Goal: Check status

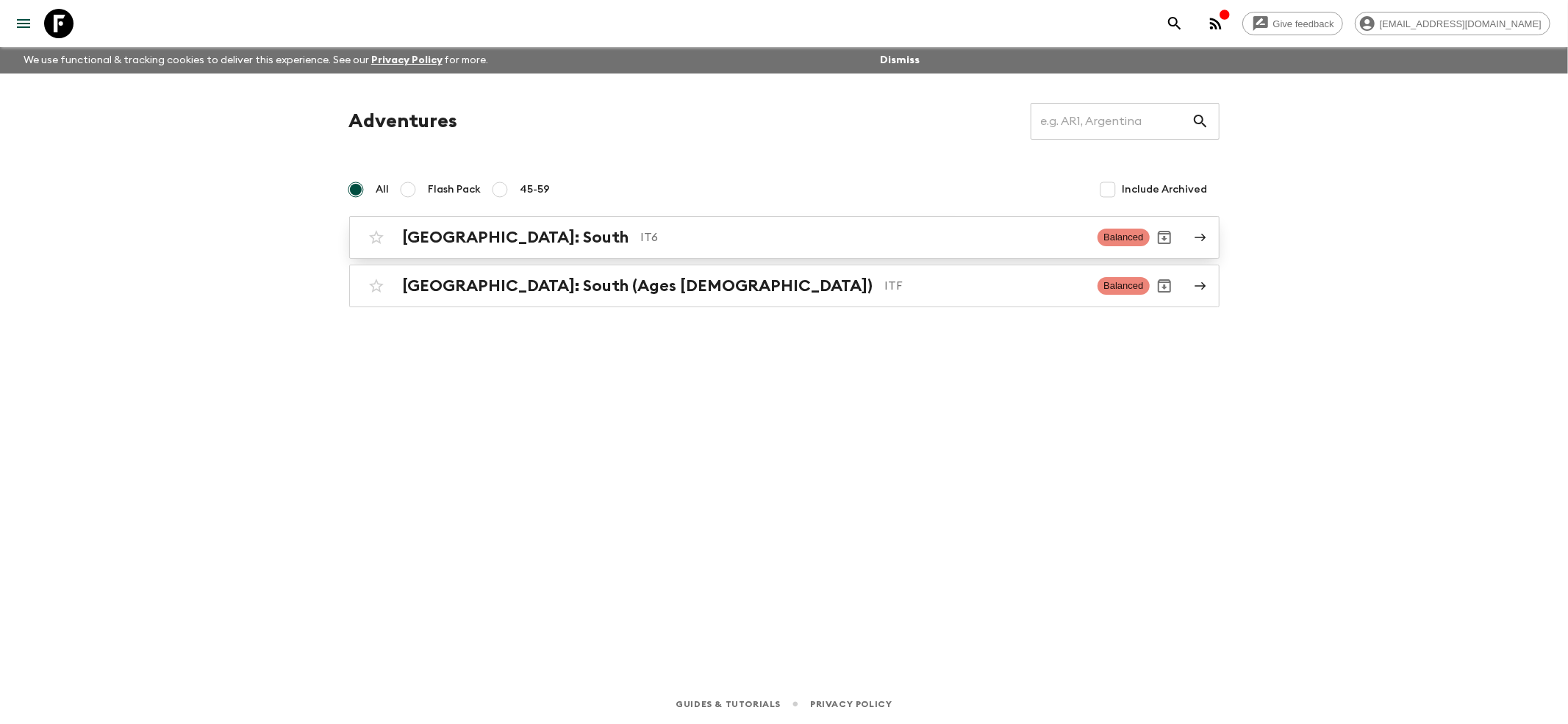
click at [450, 245] on h2 "[GEOGRAPHIC_DATA]: South" at bounding box center [516, 237] width 227 height 19
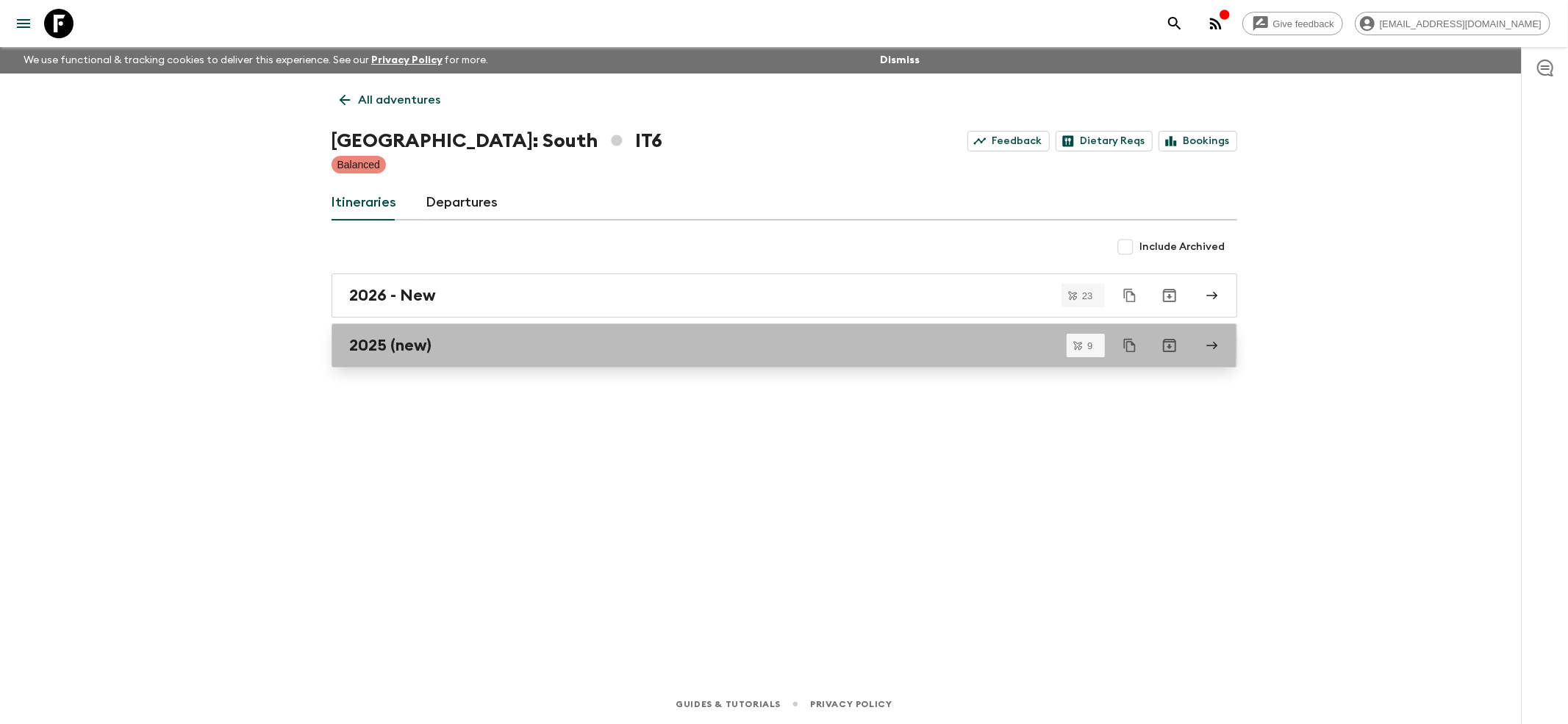
click at [370, 342] on h2 "2025 (new)" at bounding box center [391, 345] width 83 height 19
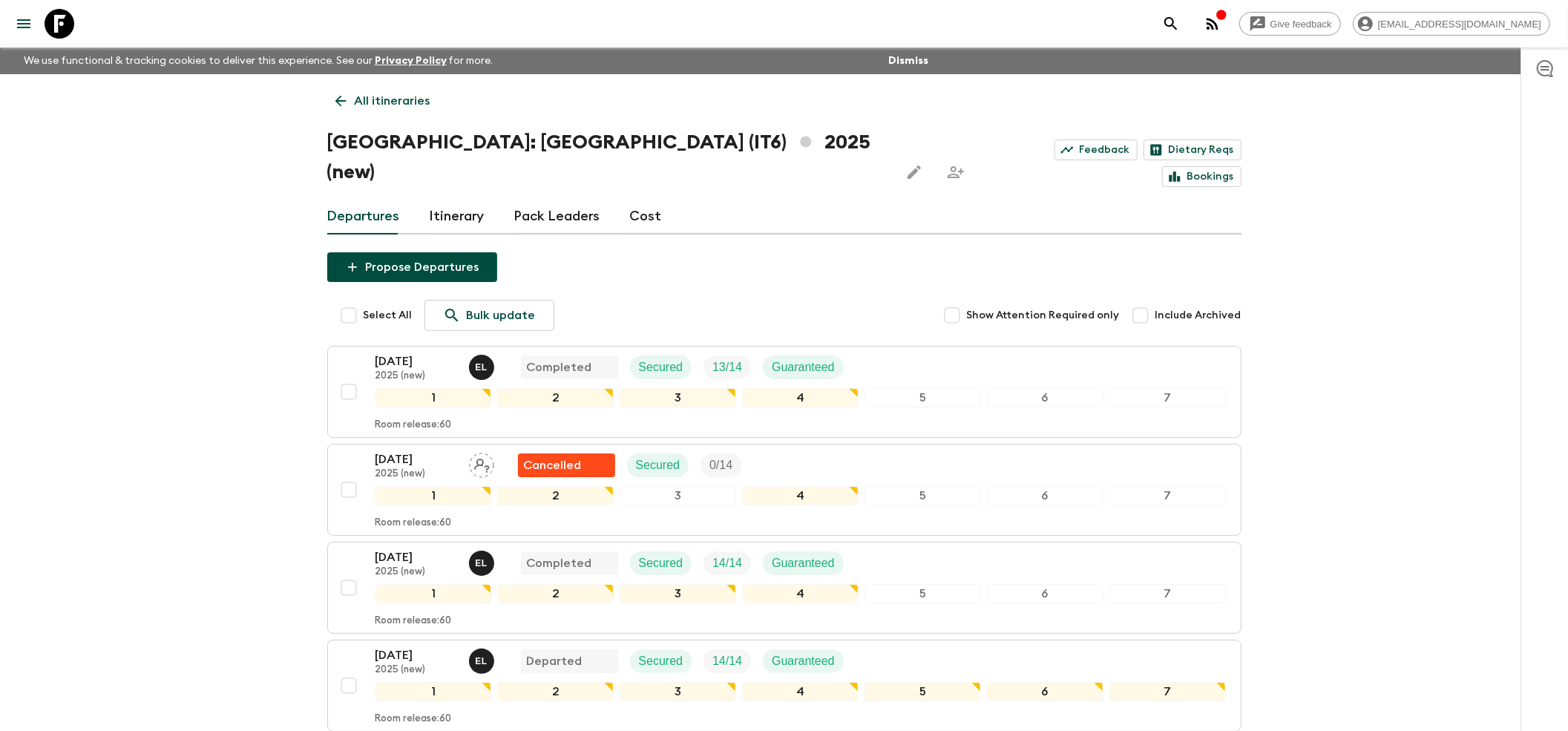
click at [1424, 483] on div "Give feedback [EMAIL_ADDRESS][DOMAIN_NAME] We use functional & tracking cookies…" at bounding box center [784, 678] width 1568 height 1357
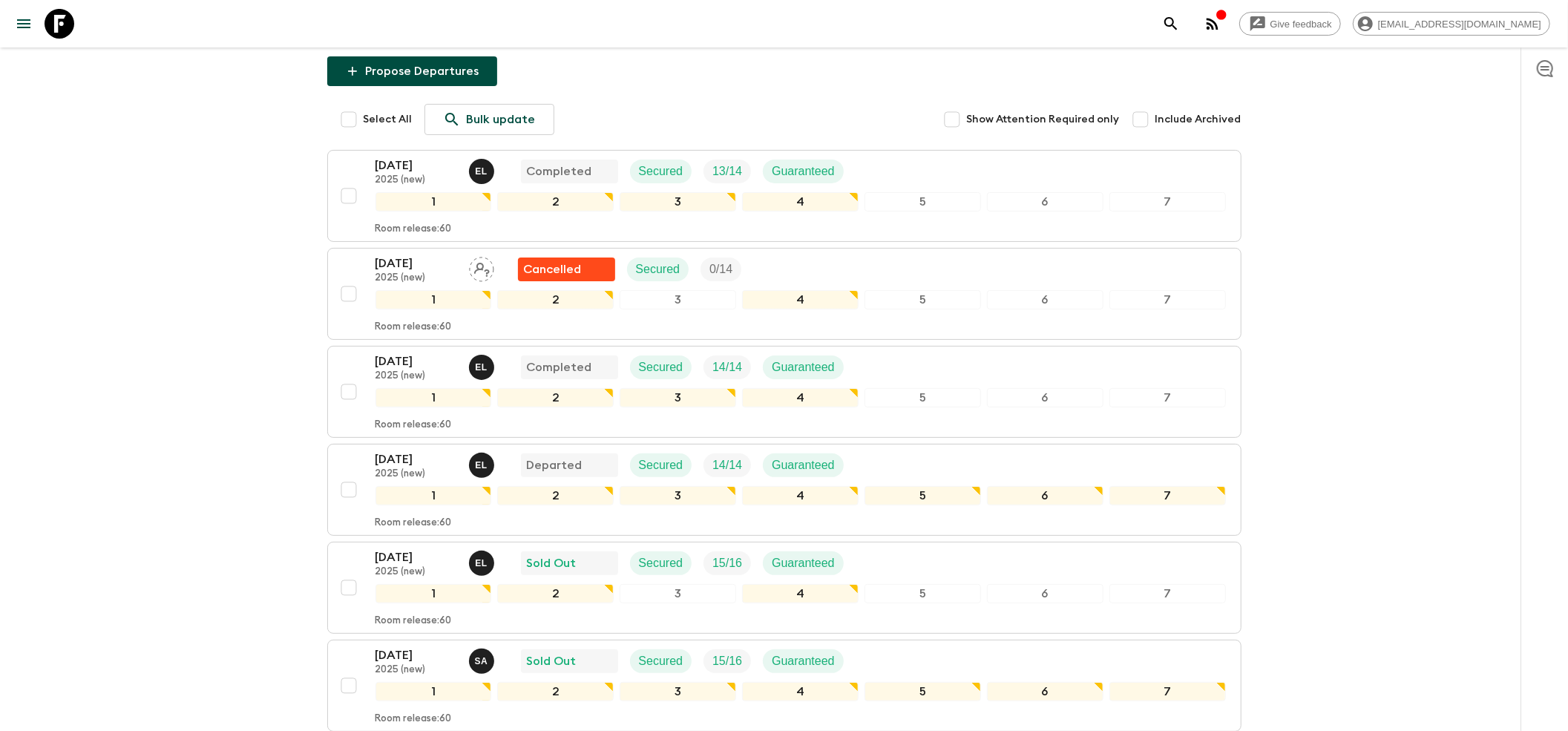
scroll to position [197, 0]
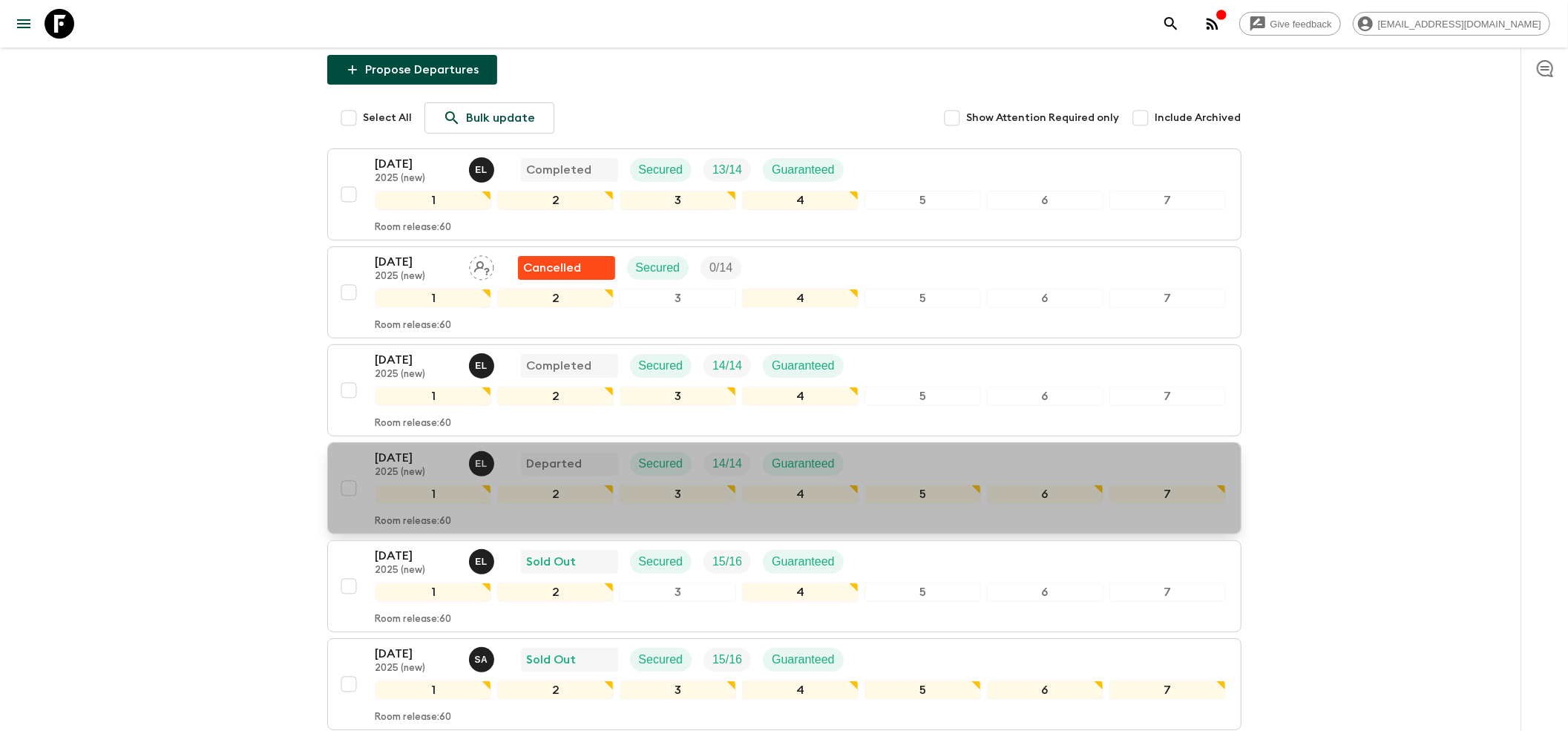
click at [400, 467] on p "2025 (new)" at bounding box center [416, 472] width 81 height 11
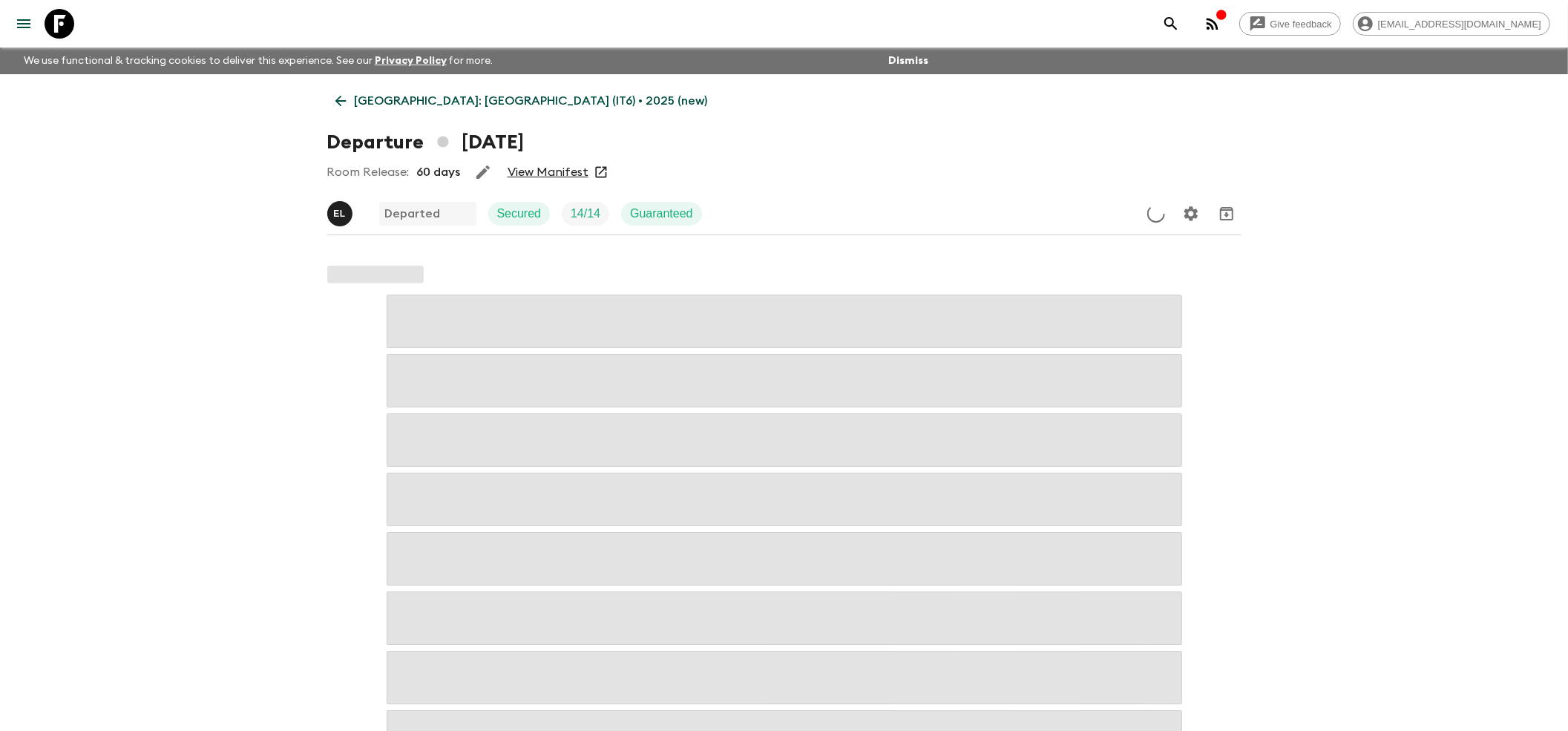
click at [552, 176] on link "View Manifest" at bounding box center [548, 171] width 80 height 14
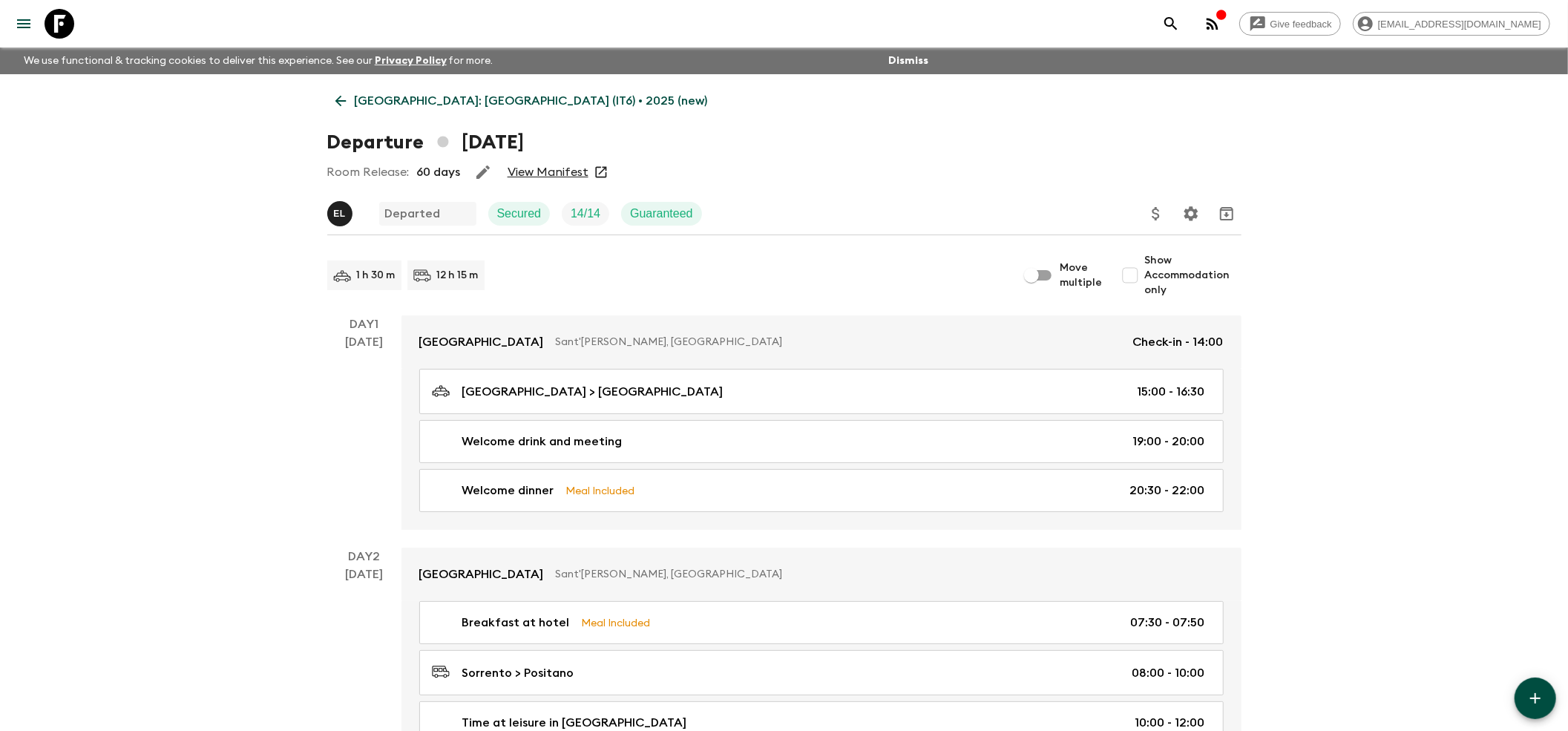
click at [562, 167] on link "View Manifest" at bounding box center [548, 171] width 80 height 14
